Goal: Transaction & Acquisition: Purchase product/service

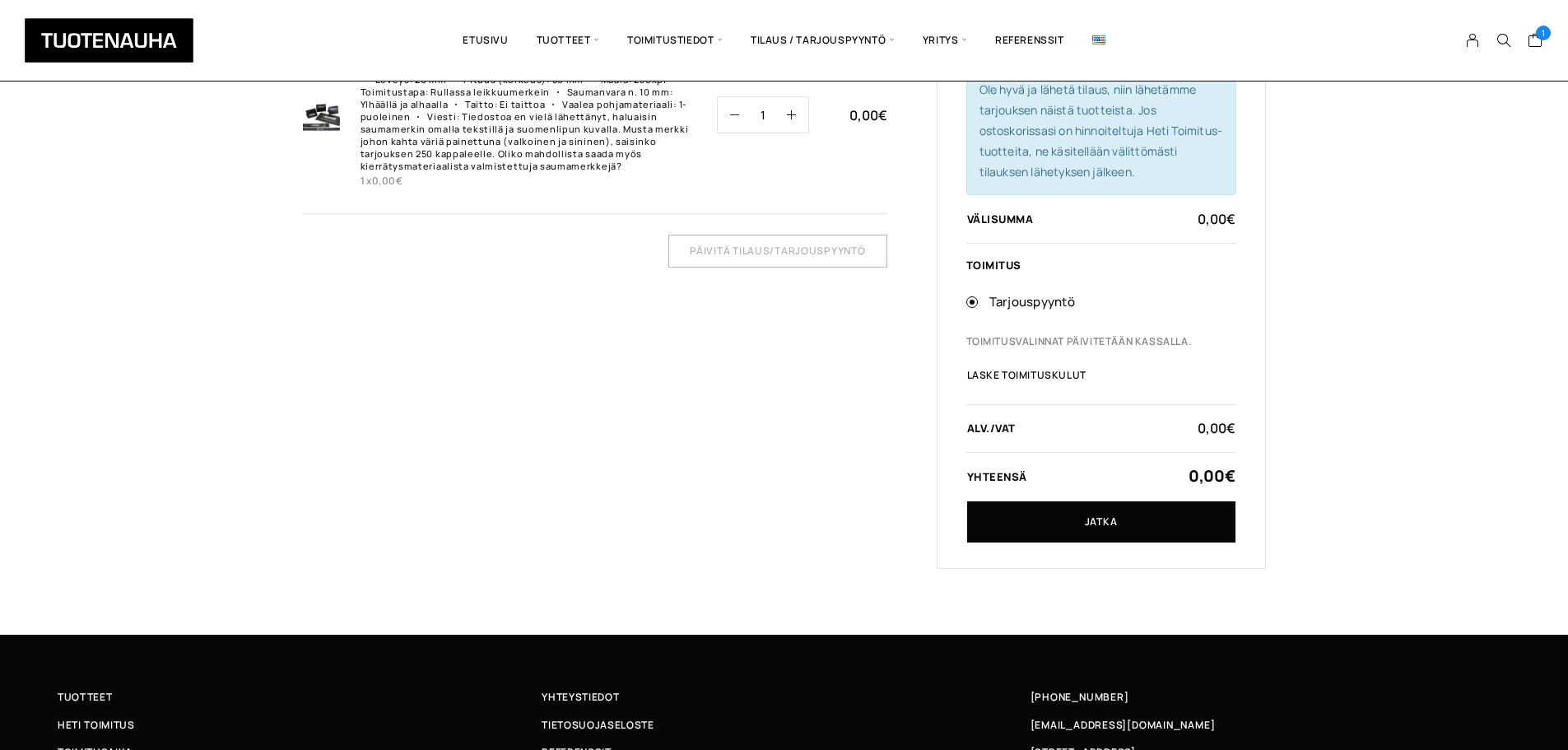
scroll to position [247, 0]
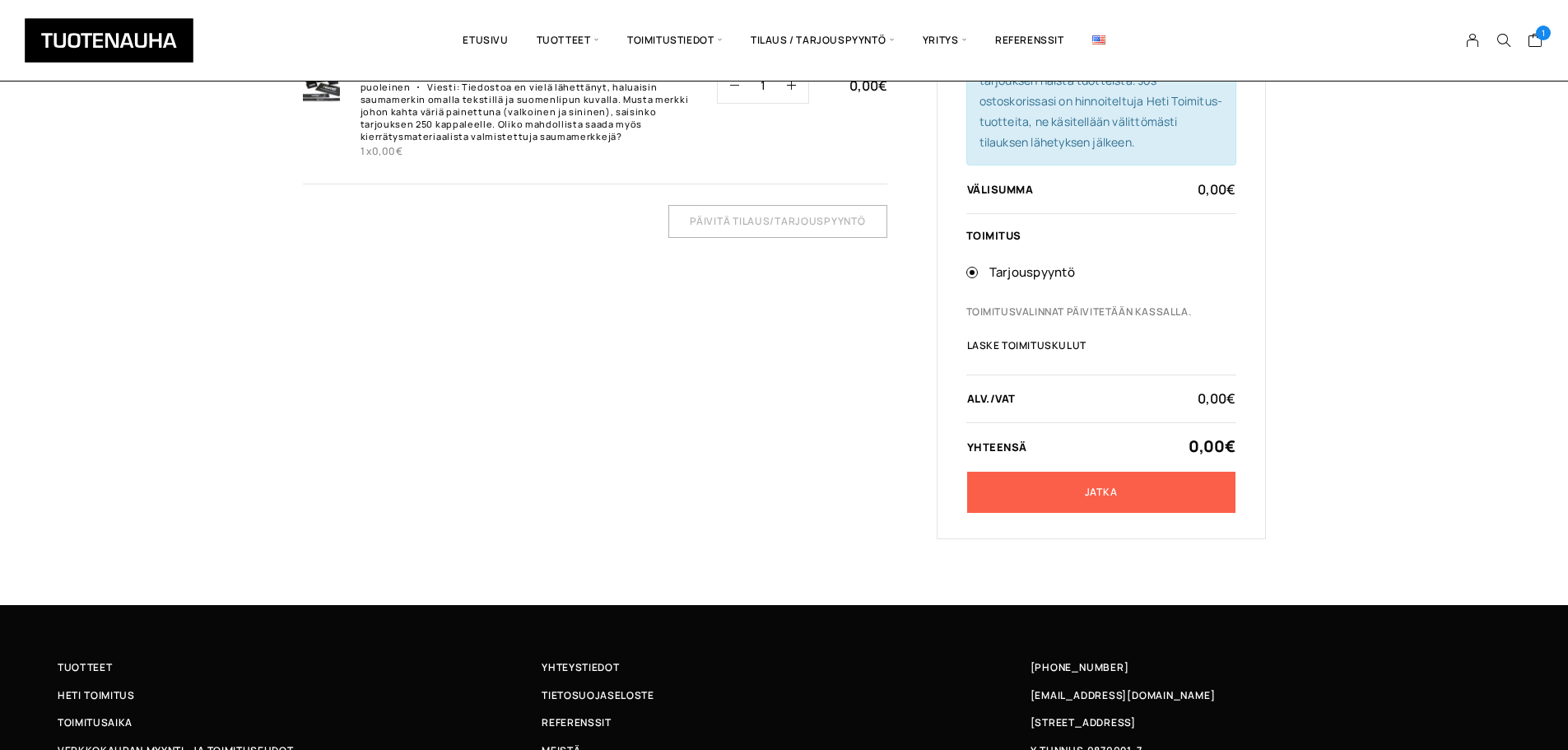
click at [1109, 495] on link "Jatka" at bounding box center [1102, 492] width 269 height 42
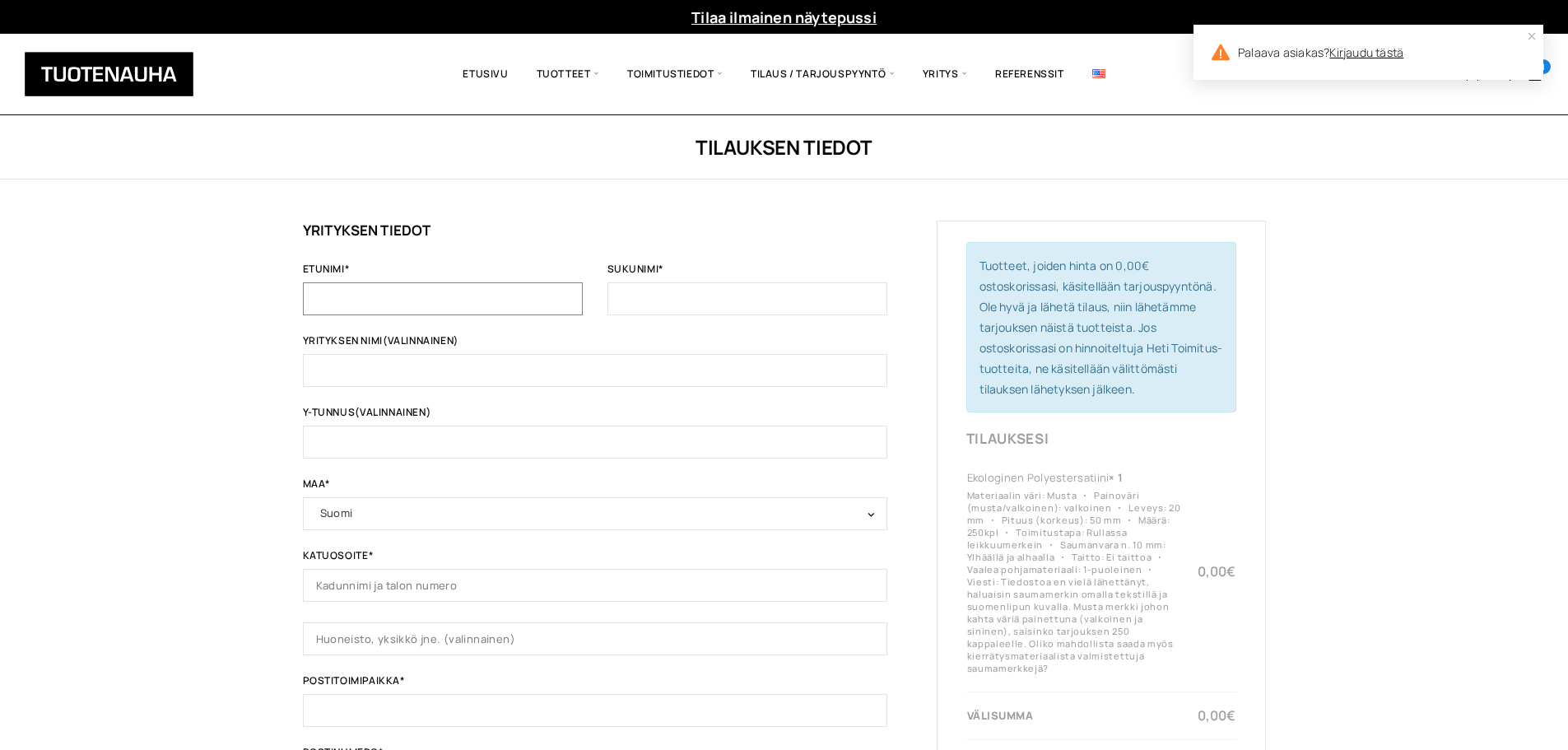
click at [479, 289] on input "Etunimi *" at bounding box center [443, 298] width 280 height 33
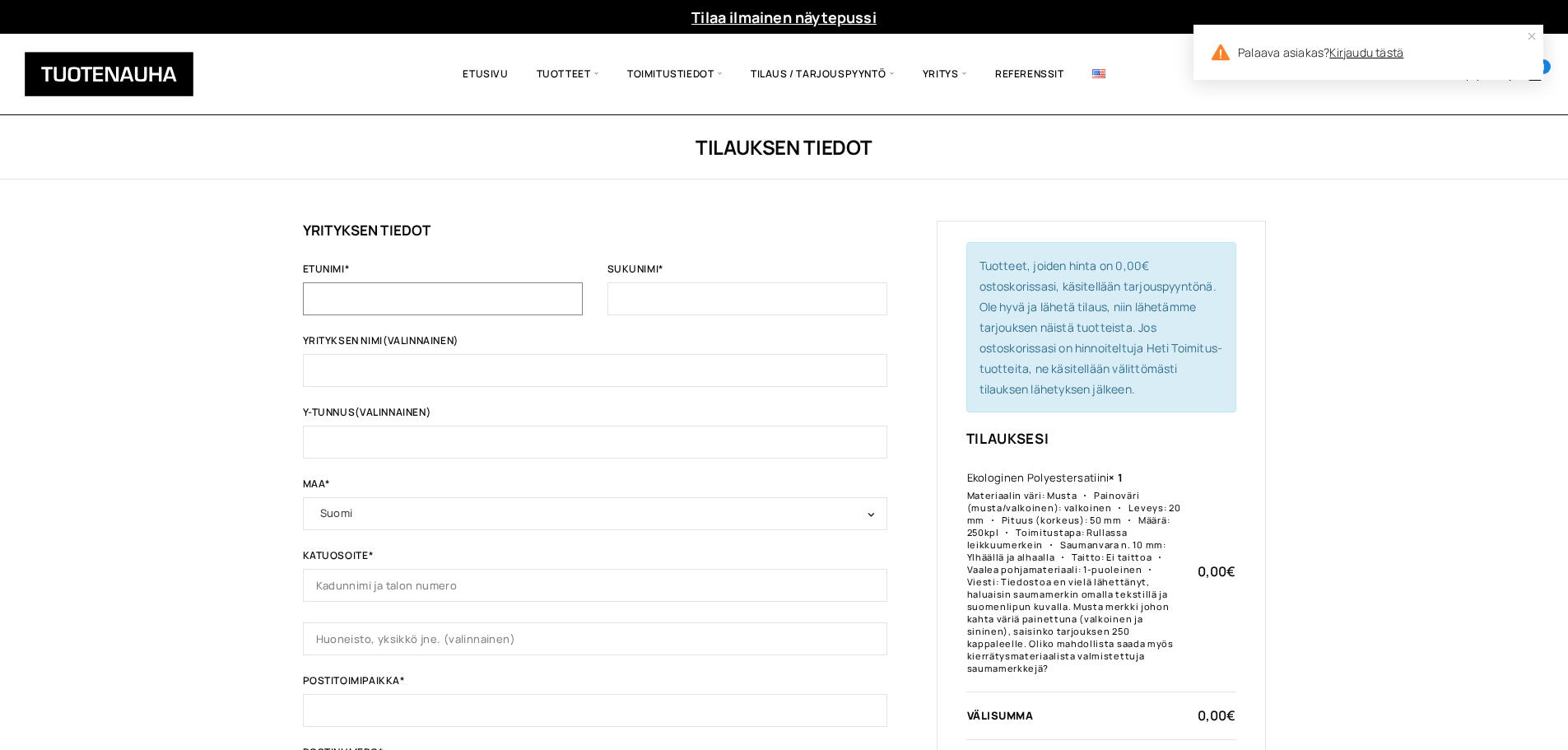
type input "Wilhelmiina"
type input "Design"
type input "Vaasantie 11 / Rytmikorjaamo"
type input "Seinäjoki"
type input "60100"
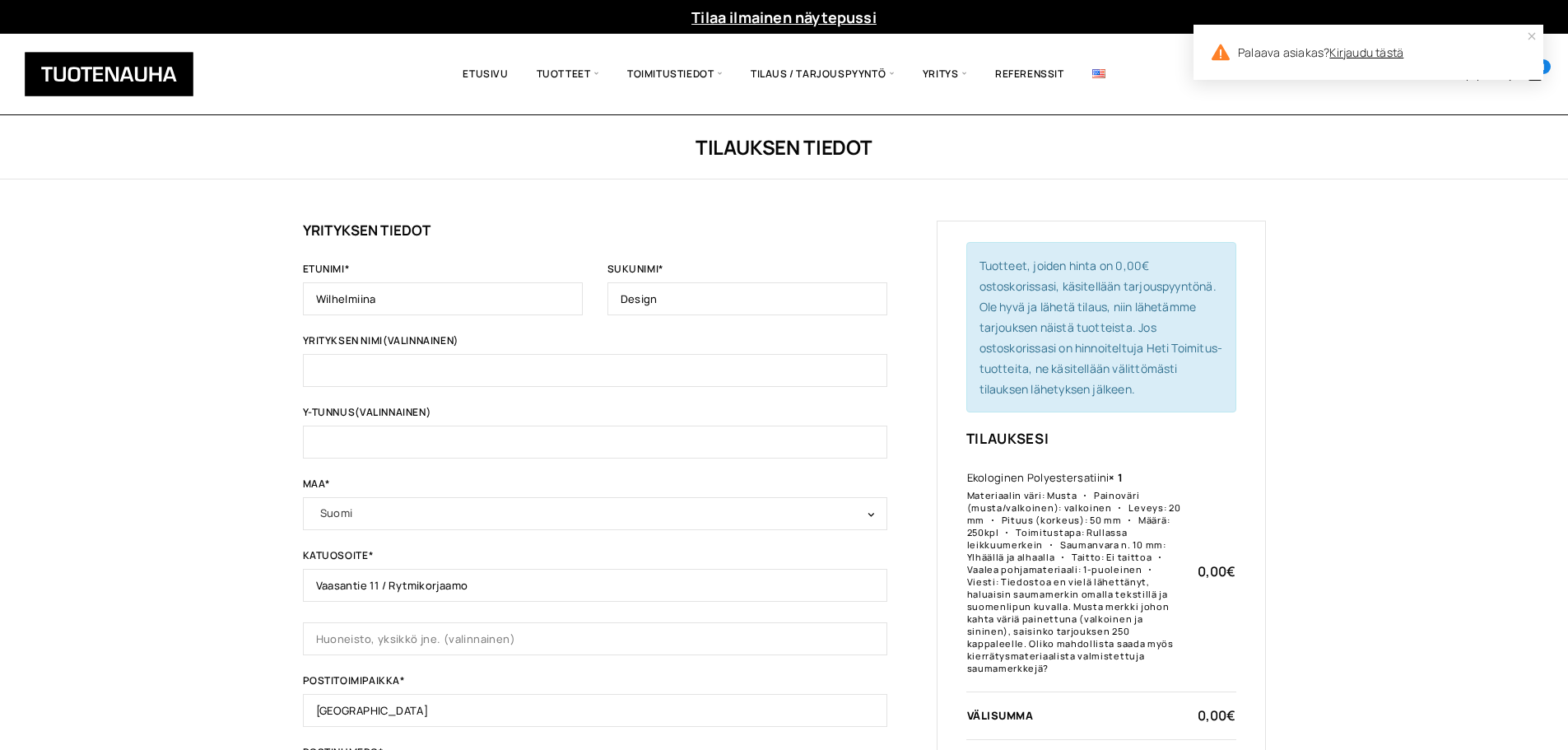
type input "[PHONE_NUMBER]"
type input "w.saarimaa@gmail.com"
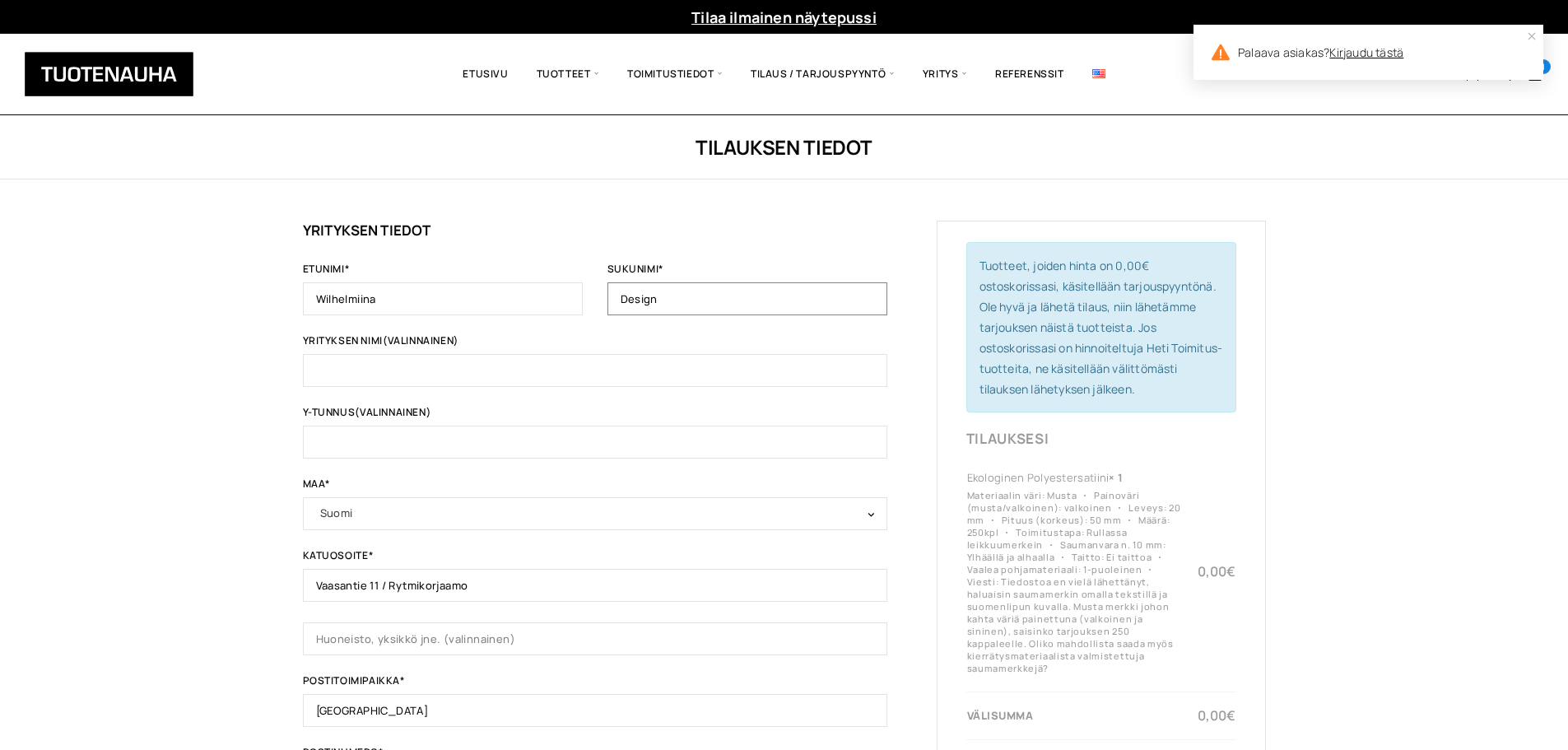
click at [660, 291] on input "Design" at bounding box center [747, 298] width 280 height 33
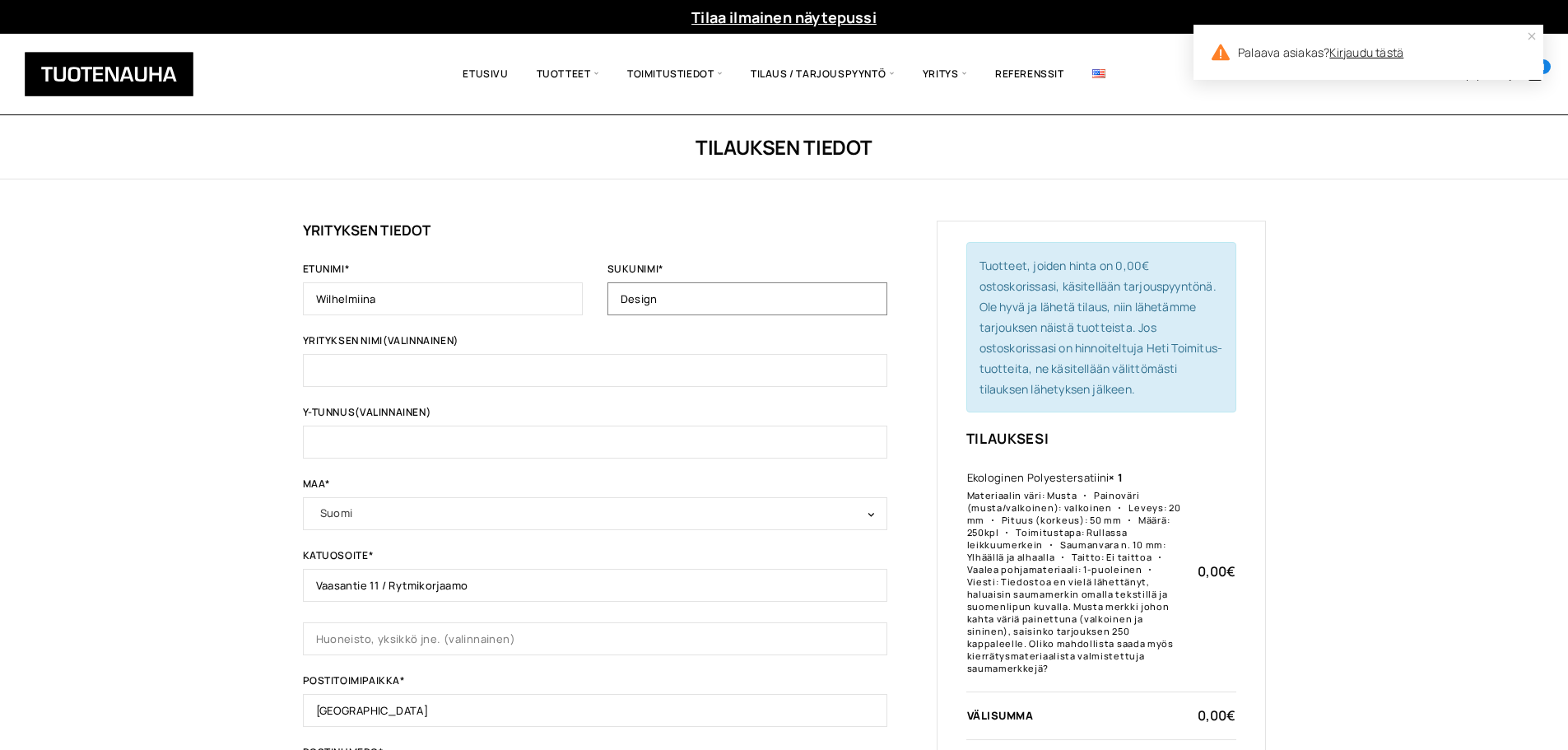
type input "Saarimaa"
click at [482, 367] on input "Yrityksen nimi (valinnainen)" at bounding box center [596, 370] width 585 height 33
type input "Wilhelmiina & Mustakissa Design"
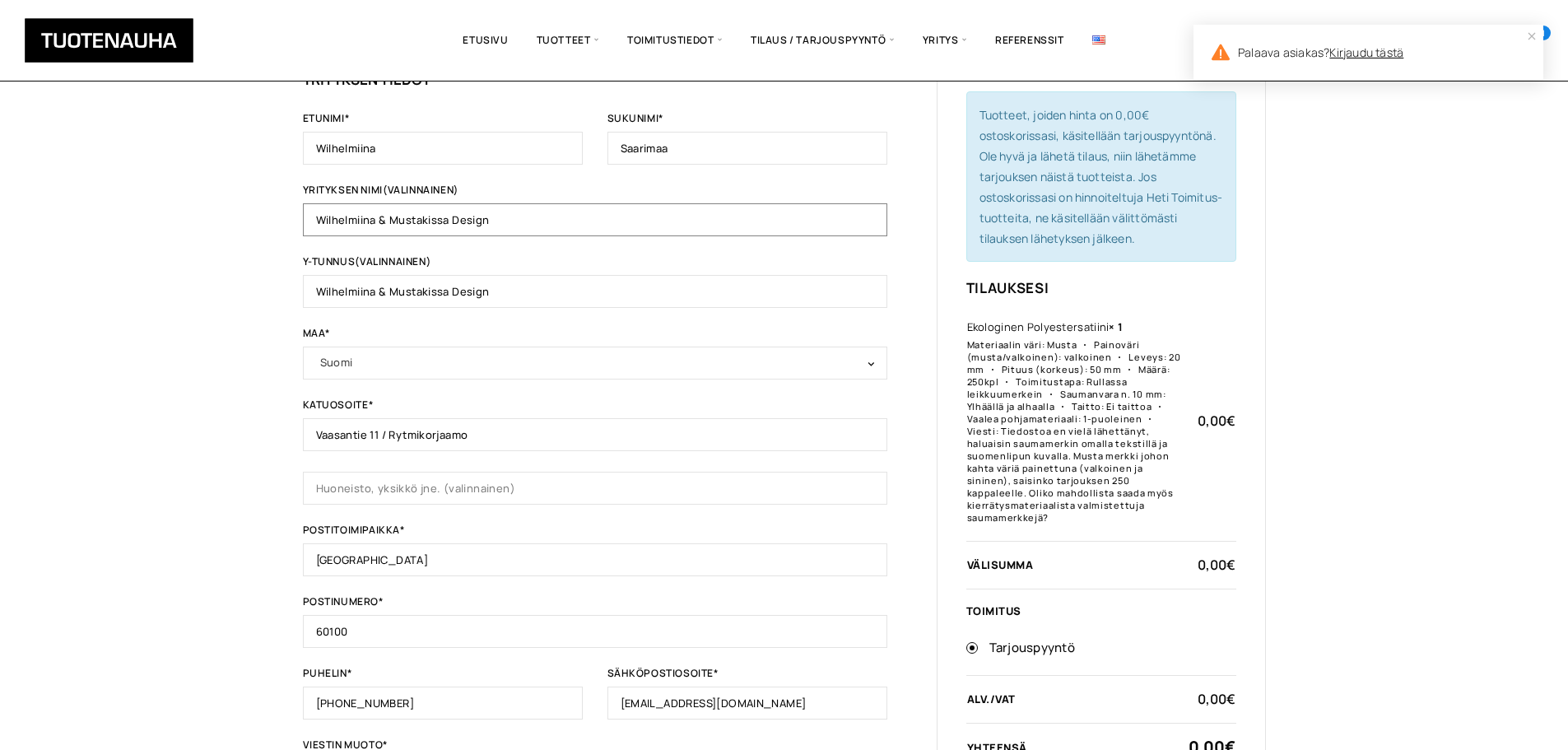
scroll to position [165, 0]
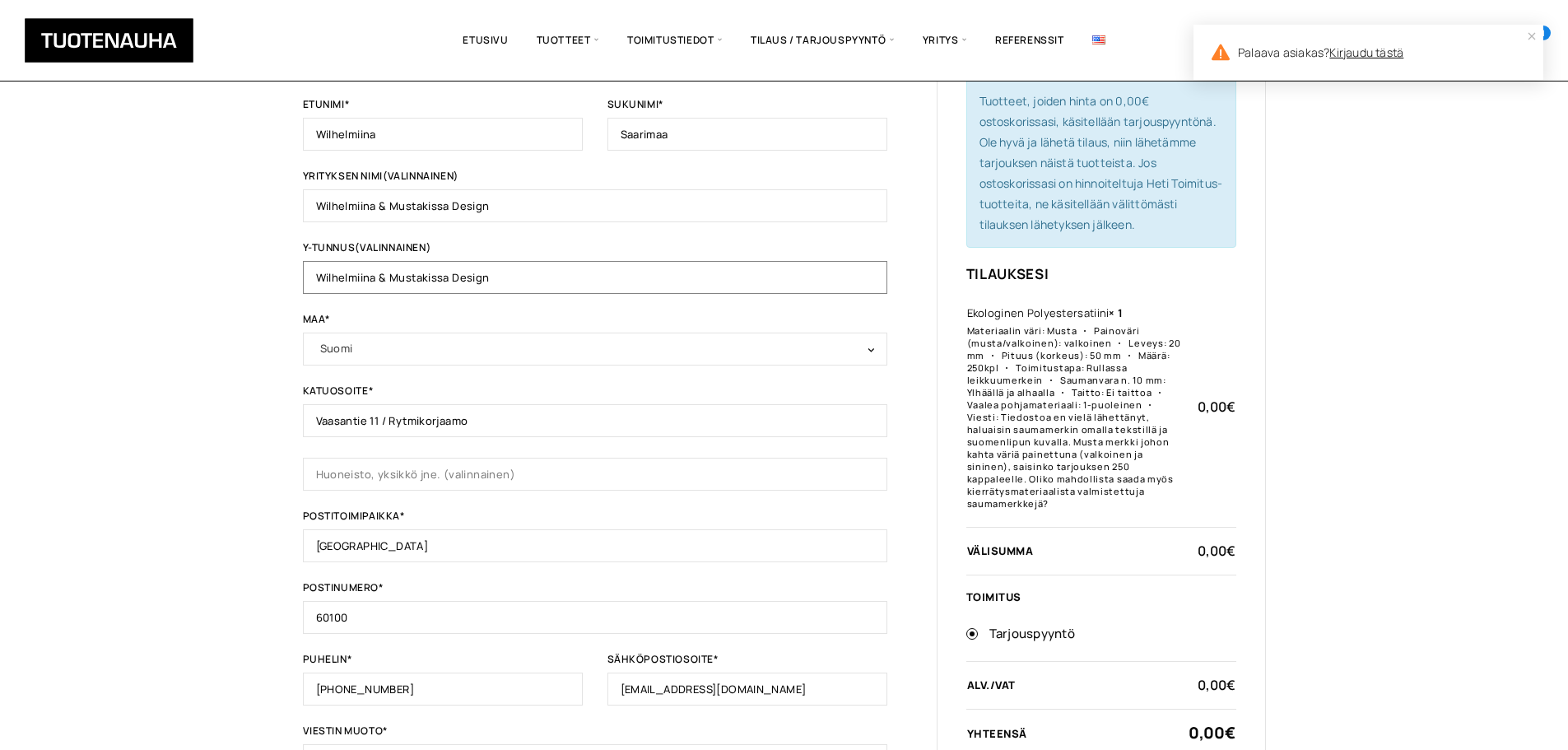
drag, startPoint x: 486, startPoint y: 275, endPoint x: 284, endPoint y: 293, distance: 202.8
click at [284, 293] on div "Tilauksen tiedot Jos olet ostanut tästä kaupasta aiemmin, kirjoita tietosi alla…" at bounding box center [784, 506] width 1568 height 1112
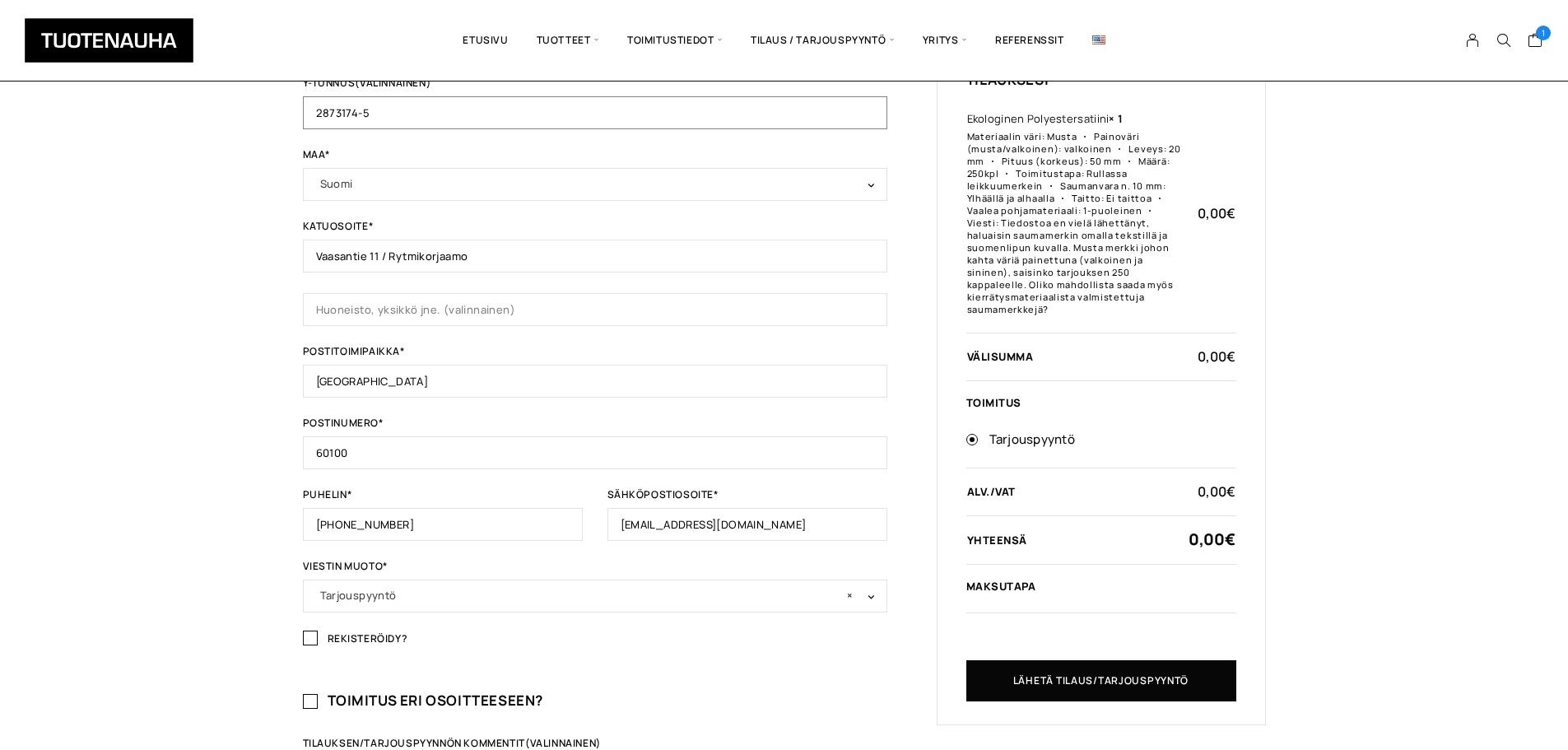
scroll to position [412, 0]
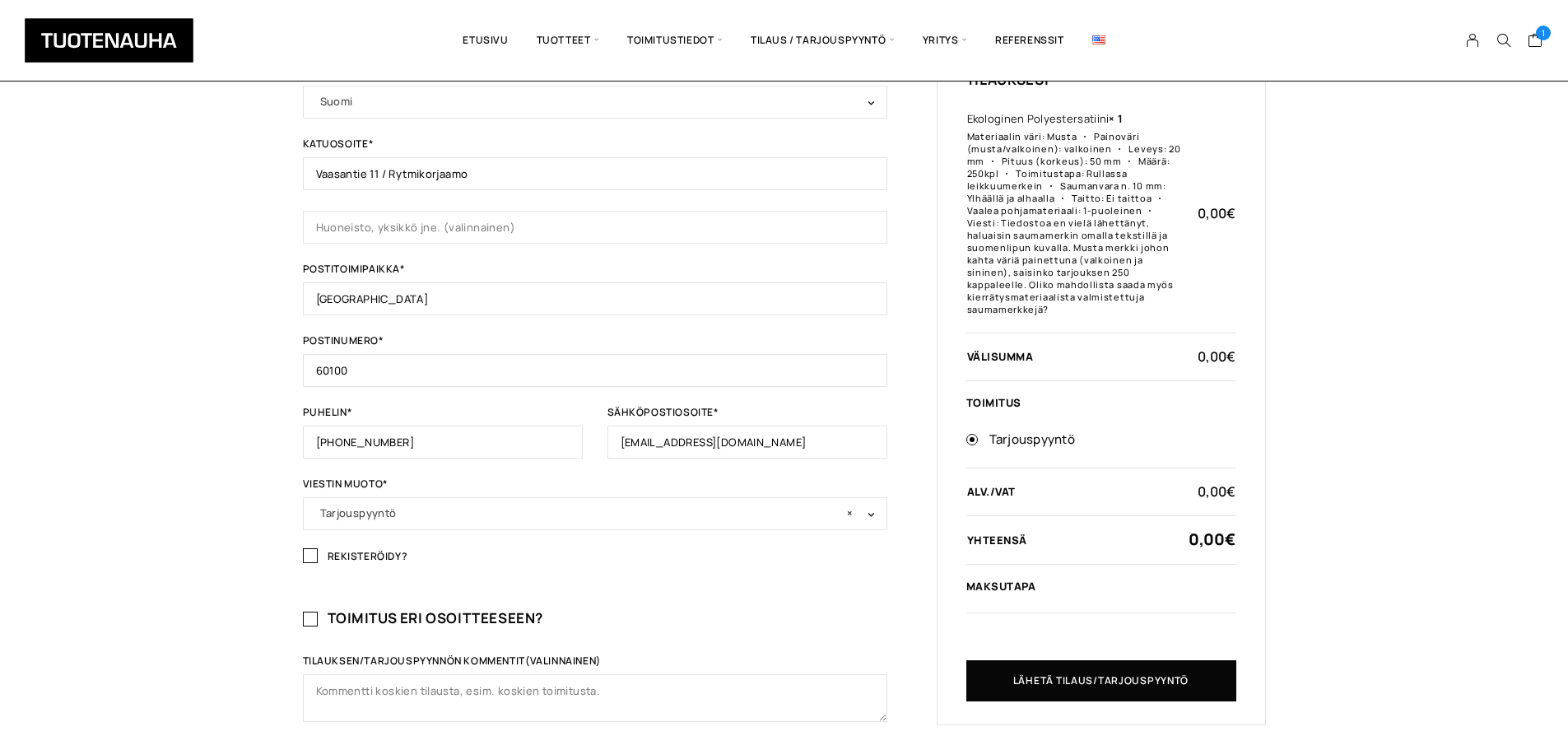
type input "2873174-5"
click at [691, 441] on input "w.saarimaa@gmail.com" at bounding box center [747, 442] width 280 height 33
type input "mustakissadesign@gmail.com"
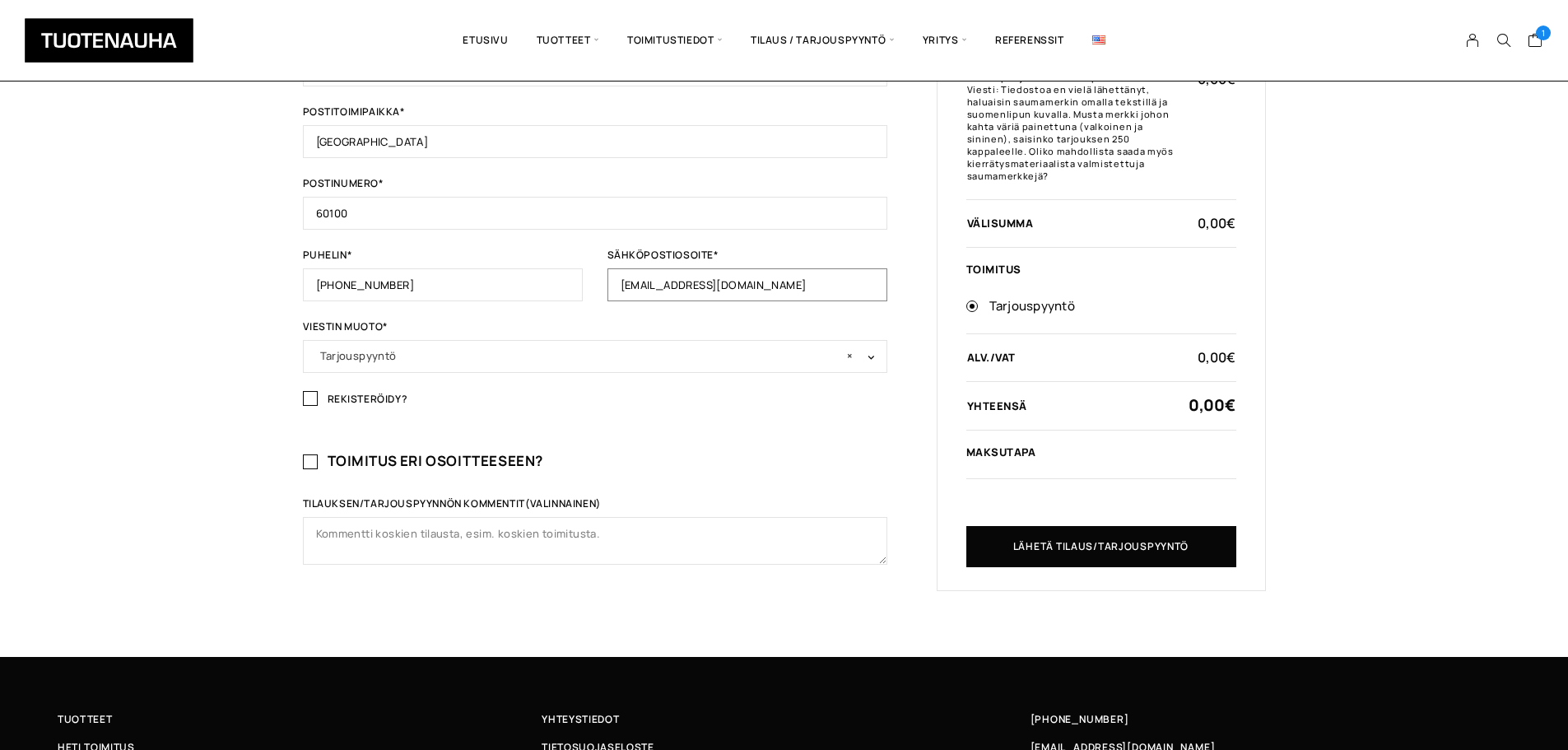
scroll to position [659, 0]
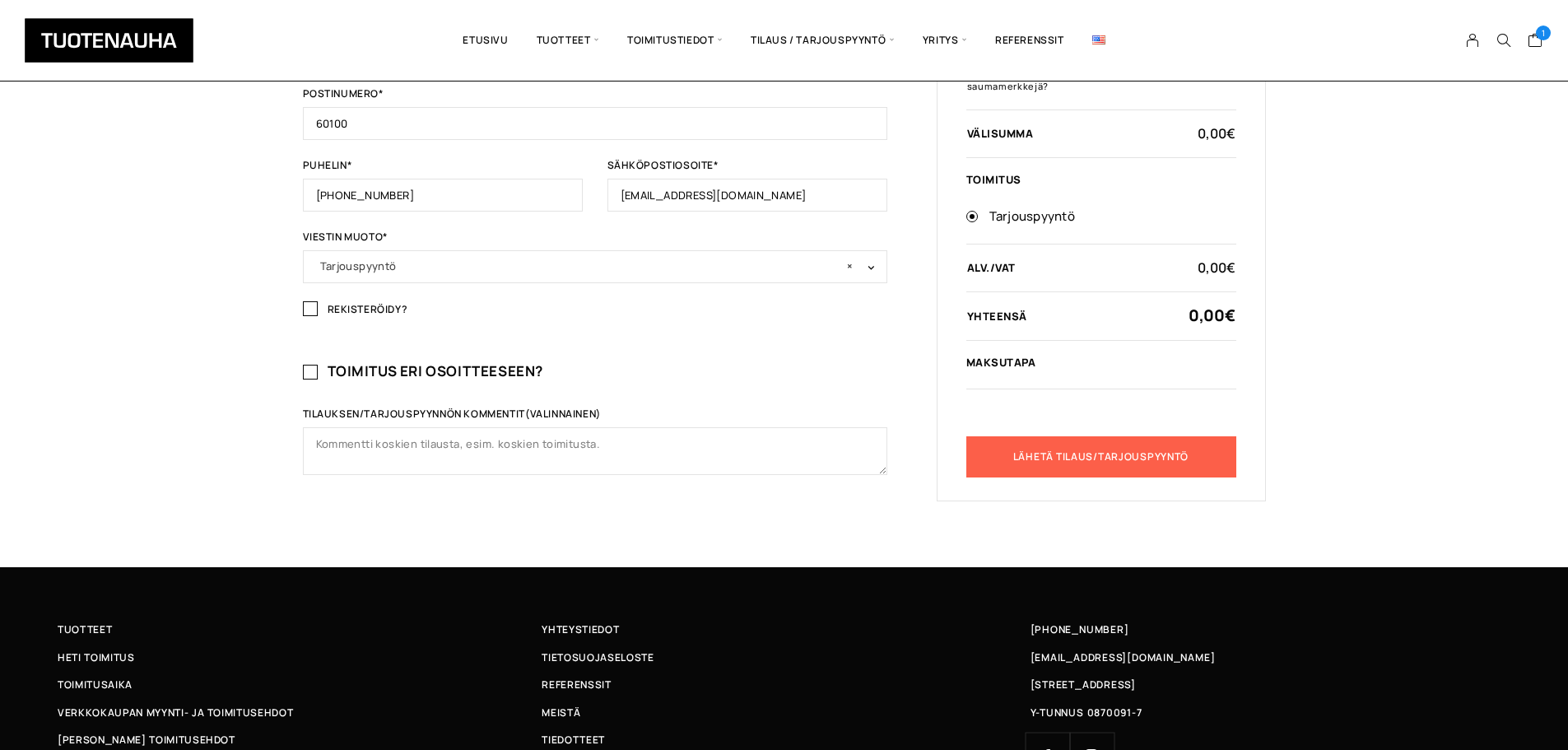
click at [1122, 449] on button "Lähetä tilaus/tarjouspyyntö" at bounding box center [1101, 458] width 270 height 42
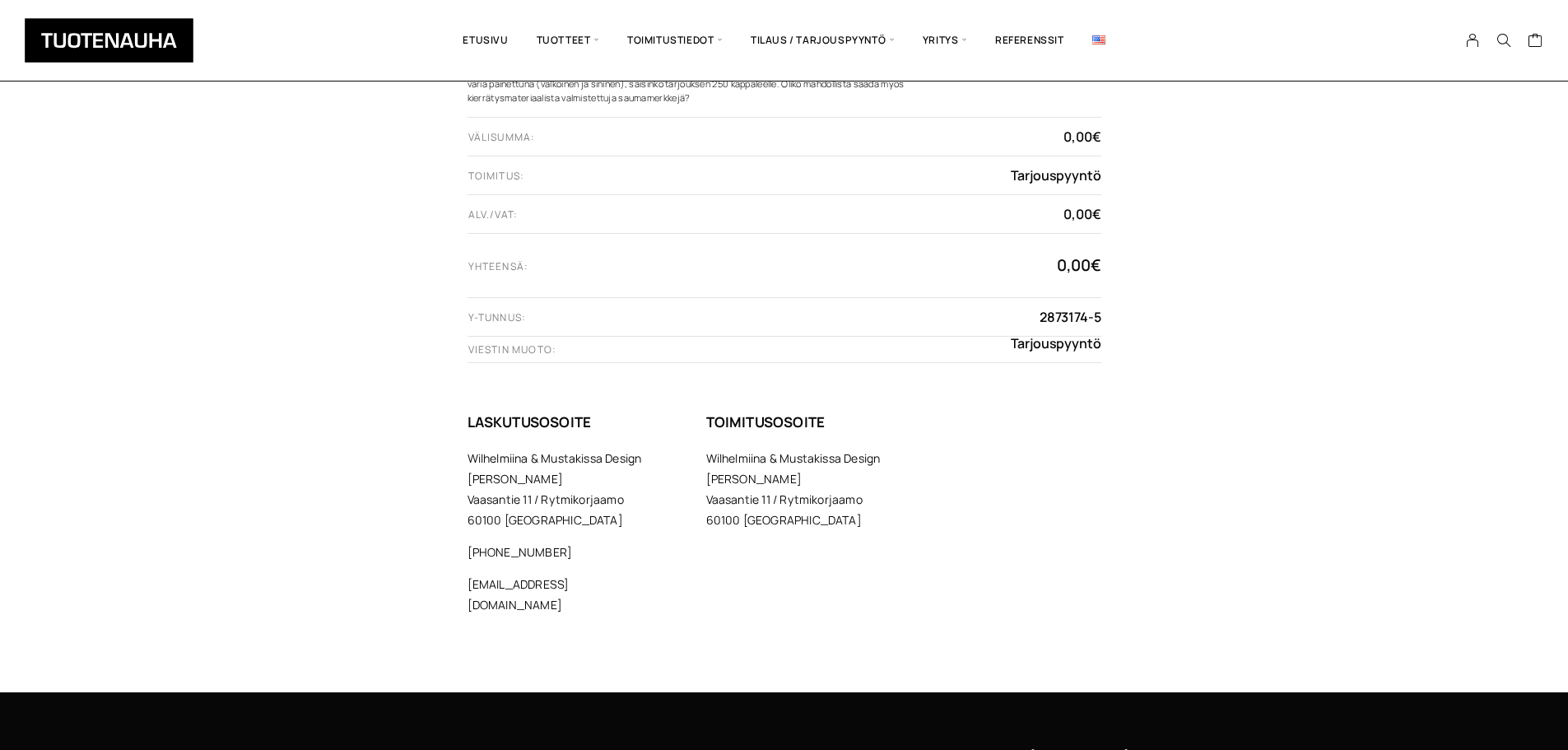
scroll to position [852, 0]
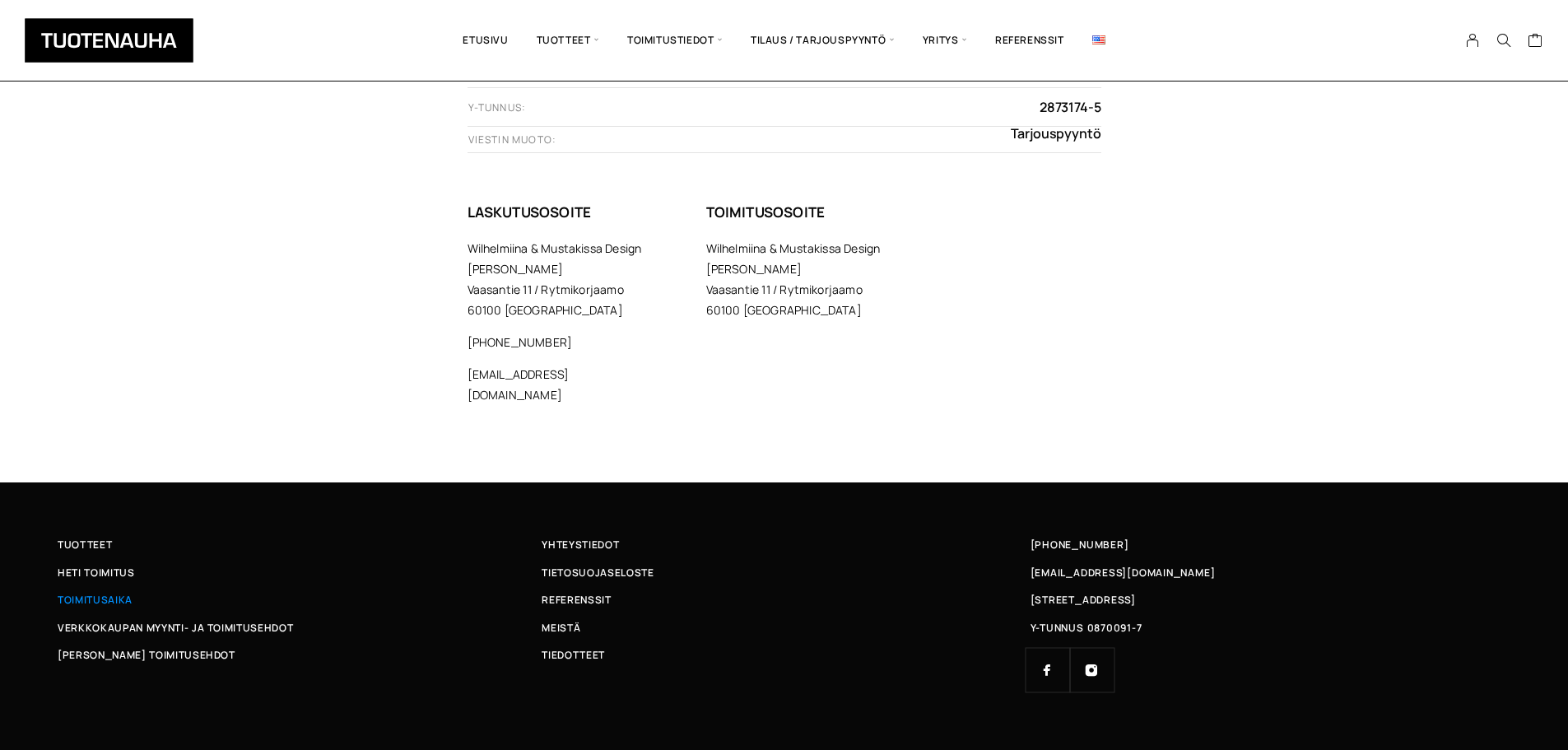
click at [116, 591] on span "Toimitusaika" at bounding box center [95, 599] width 75 height 17
